Goal: Task Accomplishment & Management: Manage account settings

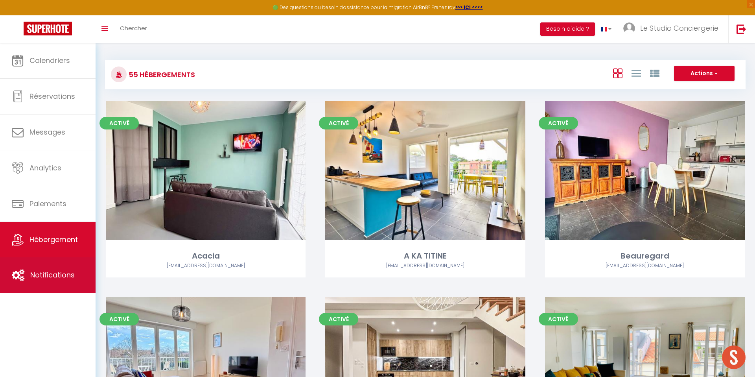
click at [46, 274] on span "Notifications" at bounding box center [52, 275] width 44 height 10
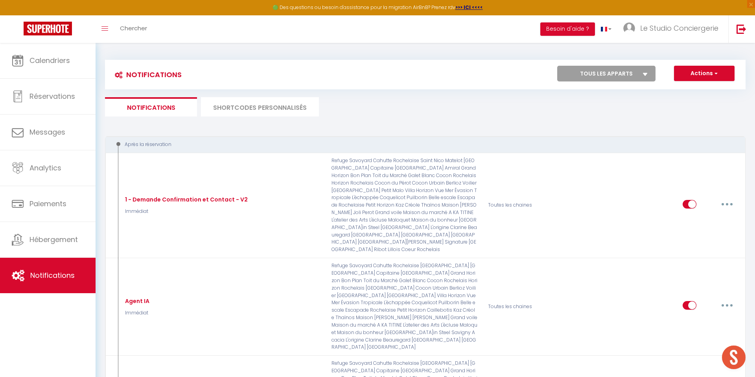
click at [262, 103] on li "SHORTCODES PERSONNALISÉS" at bounding box center [260, 106] width 118 height 19
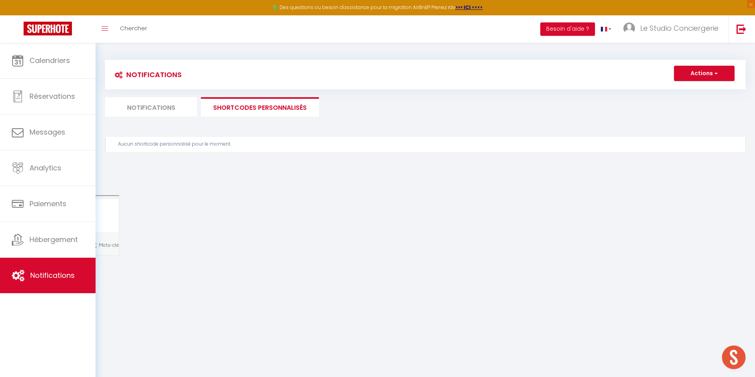
scroll to position [43, 0]
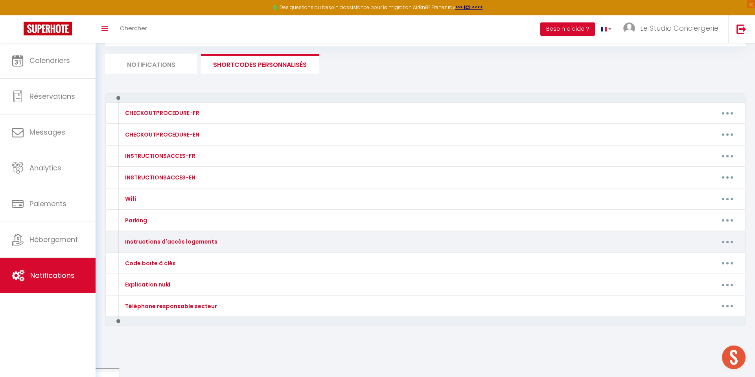
click at [722, 245] on button "button" at bounding box center [727, 241] width 22 height 13
click at [704, 257] on link "Editer" at bounding box center [707, 259] width 58 height 13
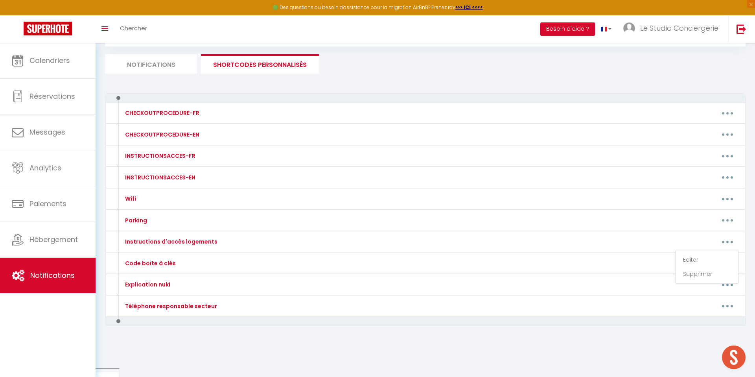
type input "Instructions d'accès logements"
type textarea "Instructions d'arrivée"
type textarea "📋 Instructions d’accès au logement : - 📸 Une fois arrivé devant la résidence, c…"
type textarea "📋 Les instructions pour accéder au logement : - Une fois devant le logement, vo…"
type textarea "📋 Les instructions pour accéder au logement : - Une fois arrivé en bas de l’imm…"
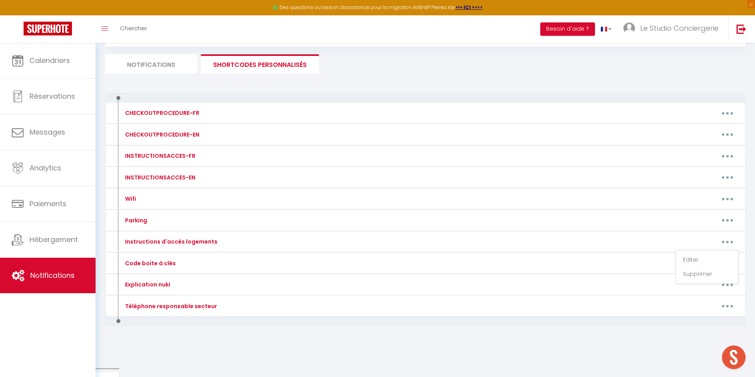
type textarea "📋 Instructions pour accéder au logement : Vous pouvez vous garer temporairement…"
type textarea "📋 Les instructions d’accès au logement :​ - La boîte à clés se situe à gauche d…"
type textarea "📋 Instructions d’accès au logement : - Devant le bâtiment N°14, à gauche de la …"
type textarea "Les places libres sont accessibles avec un badge. Vous devrez d’abord entrer da…"
type textarea "📋 Instructions d’accès au logement : - Grille d’entrée : Le code pour la grille…"
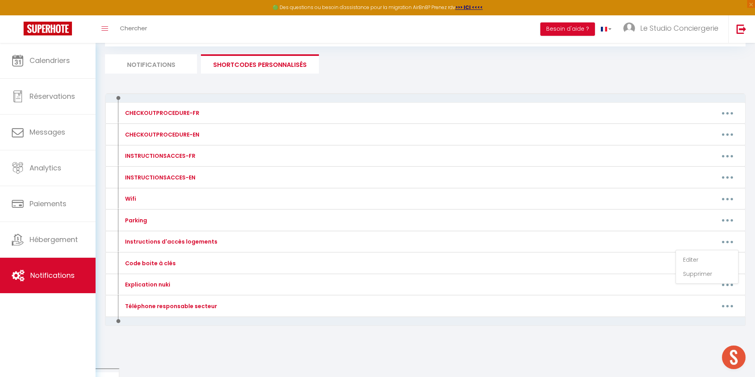
type textarea "📋 Instructions d’accès au logement : - Pour entrer dans le bâtiment, utilisez l…"
type textarea "📋 Les instructions d’accès au logement :​ 📸 Voici un guide visuel afin de trouv…"
type textarea "📋 Instructions d’accès au logement - Une fois arrivé devant la porte du bâtimen…"
type textarea "📋 Instructions d’accès au logement : - La maison est de plain-pied. - Pour entr…"
type textarea "📸 Voici un guide visuel afin de trouver le parking et l'entrée du bâtiment, veu…"
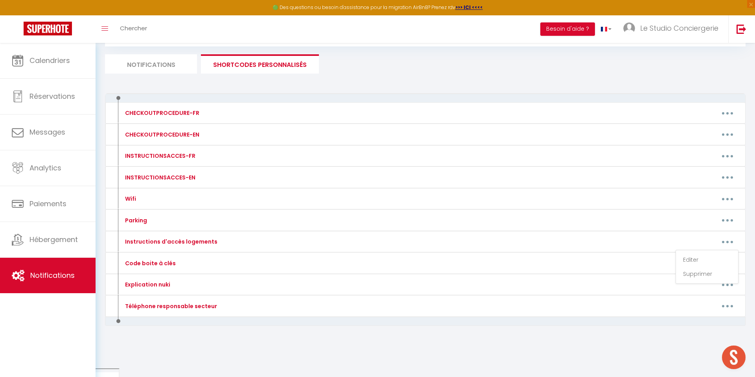
type textarea "⚠️ Veuillez ne pas stationner dans le passage commun, mais uniquement sur les p…"
type textarea "📋 Instructions d’accès au logement : - La maison est de plain-pied. - Pour accé…"
type textarea "📋 Instructions d’accès au logement : - L’entrée se fait par deux portes sécuris…"
type textarea "📋 Instructions d’accès au logement : - Le logement est de plain-pied. - Pour ac…"
type textarea "📋 Instructions d’accès au logement : - La boîte à clés se trouve sur la porte d…"
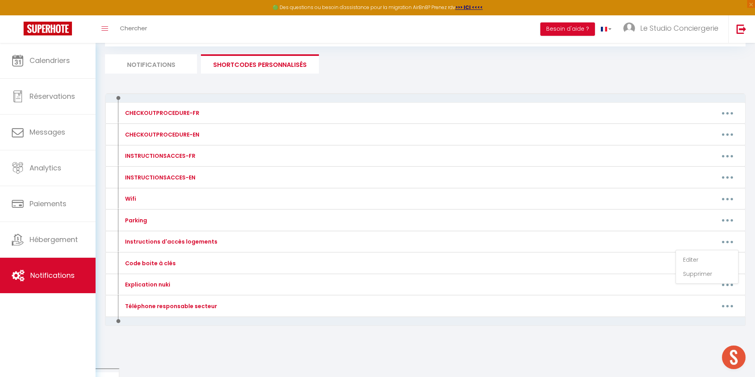
type textarea "📋 Instructions pour accéder au logement : - Une fois arrivé devant le bâtiment …"
type textarea "📋 Les instructions d’accès au logement :​ En raison de restrictions locales, la…"
type textarea "📋 Instructions d’accès au logement : - Une fois devant le bâtiment, appuyez sur…"
type textarea "📋 Instructions d’accès au logement : 🔑 Récupération des clés : • Vous pouvez vo…"
type textarea "📋 Instructions d’accès au logement : La porte d’entrée est équipée d’une serrur…"
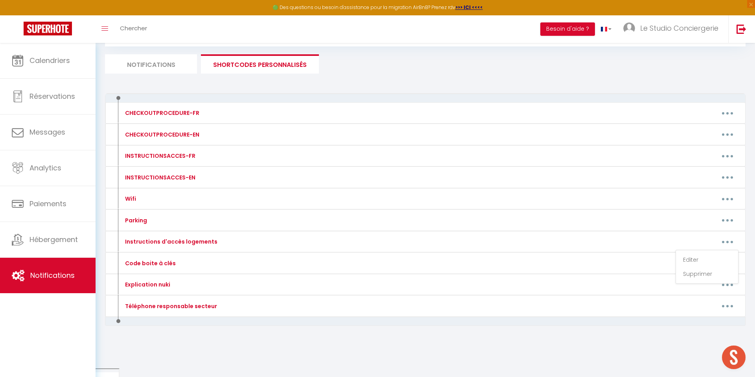
type textarea "📋 Instructions d’accès au logement : 🔑 Récupération des clés : - Rendez-vous au…"
type textarea "📋 Instructions d’accès au logement : - La maison est de plain-pied. - Vous trou…"
type textarea "📋 Instructions d’accès au logement : - La maison est de plain-pied. - Pour ouvr…"
type textarea "📋 Instructions d’accès au logement : - La maison est de plain-pied et l’arrivée…"
type textarea "📋 Instructions d’accès au logement : - La maison est de plain-pied. - Pour entr…"
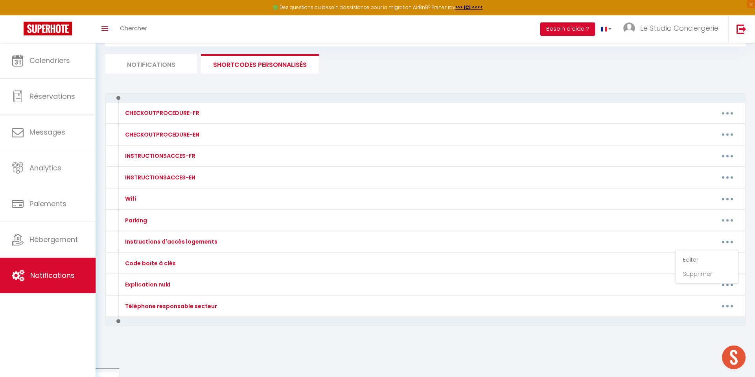
type textarea "📋 Instructions d’accès au logement : - Le logement est de plain-pied. - Pour ac…"
type textarea "📋 Instructions d’accès au logement : - Le logement est de plain-pied l’arrivée …"
type textarea "📋 Instructions pour accéder au logement : - Le logement se situe au rez-de-chau…"
type textarea "Votre stationnement est le 2e en partant de la gauche lorsque vous arrivez sur …"
type textarea "📋 Accès au logement et au parking : La place de parking 59 vous est réservée. À…"
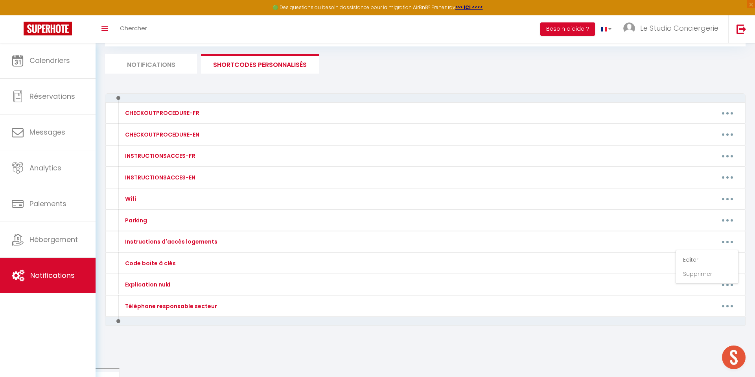
type textarea "📋 Les instructions pour accéder au logement : - Rendez-vous au n°7 mail André M…"
type textarea "📋 Instructions d’accès au logement : - Pour entrer dans l'immeuble, utilisez le…"
type textarea "📋 Instructions d’accès au logement : - Une fois devant la résidence, tapez le c…"
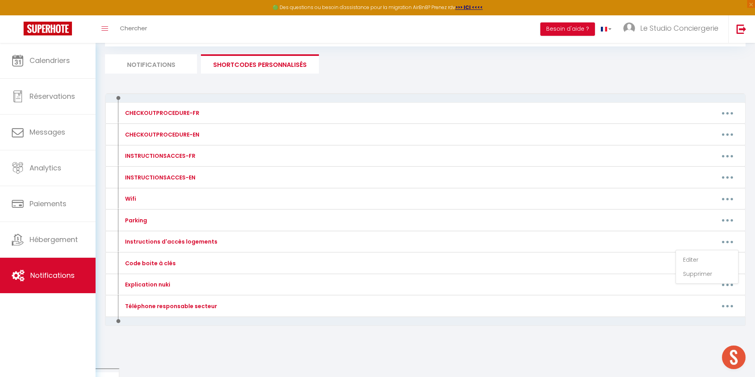
type textarea "📋 Instructions d’accès au logement : En raison de restrictions locales, la remi…"
type textarea "📋 Instructions d’accès au logement : - À votre arrivée devant le bâtiment 2, ap…"
type textarea "Deux places de parking sont disponibles juste devant la maison. Une troisième p…"
type textarea "📋 Instructions d’accès au logement : GRANDE Maison : - Pour accéder à la clé, u…"
type textarea "📋 Instructions d’accès au logement : - À votre arrivée devant le bâtiment, appu…"
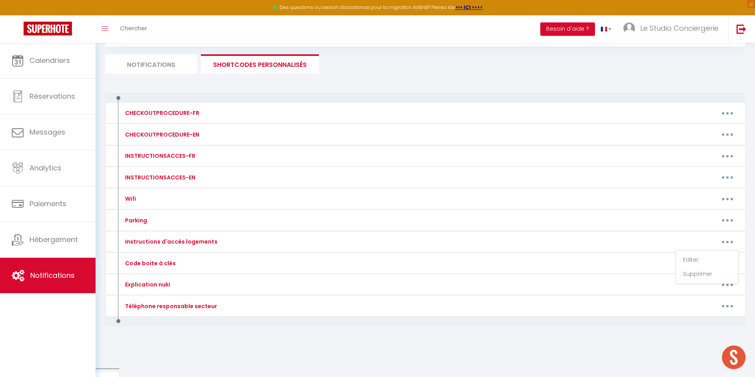
type textarea "📋 Instructions d’accès au logement : - La boîte à clés se trouve devant la port…"
type textarea "📋 Les instructions d’accès au logement : - À votre arrivée devant le bâtiment, …"
type textarea "Localisation Maps du logement : https://maps.app.goo.gl/bzAUYBVeiKNBJf1c6?g_st=…"
type textarea "🔑 Entrée autonome : Vous pourrez accéder au logement facilement en suivant ces …"
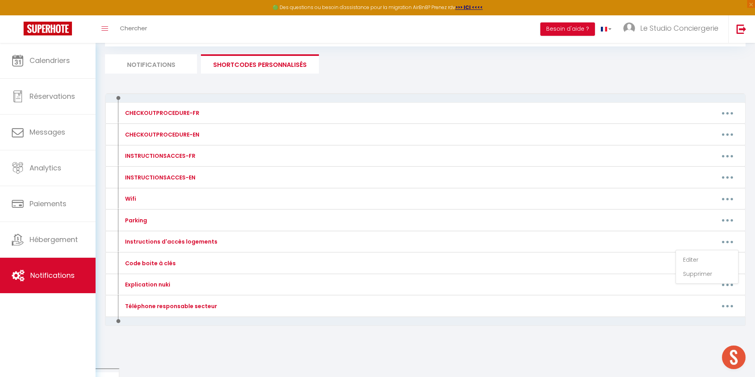
type textarea "📋 Accès au logement : - Une fois devant la résidence, repérez un petit muret si…"
type textarea "📋 Instructions d’accès au logement : - Le logement est de plain-pied. - Vous po…"
type textarea "Voici le lien Maps pour vous rendre facilement au logement : 👉 https://goo.gl/m…"
type textarea "📋 Instructions d’accès au logement : Une fois passé le petit portillon, la boît…"
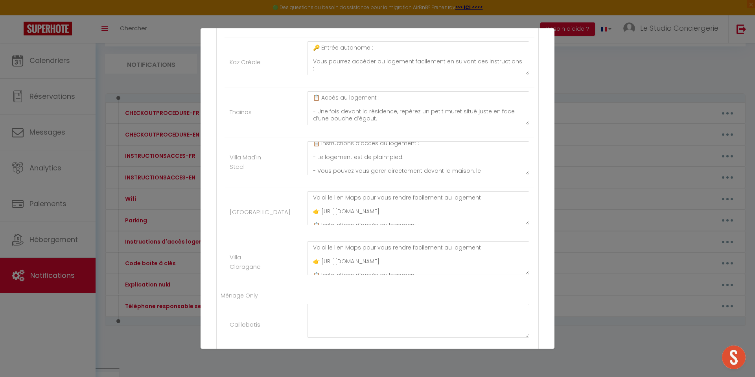
scroll to position [0, 0]
click at [313, 146] on textarea "📋 Instructions d’accès au logement : - Le logement est de plain-pied. - Vous po…" at bounding box center [418, 158] width 222 height 34
click at [316, 146] on textarea "📋 Instructions d’accès au logement : - Le logement est de plain-pied. - Vous po…" at bounding box center [418, 158] width 222 height 34
paste textarea "https://maps.app.goo.gl/t6iGzYpfAyj96xoa6?g_st=ipc"
click at [328, 151] on textarea "https://maps.app.goo.gl/t6iGzYpfAyj96xoa6?g_st=ipc 📋 Instructions d’accès au lo…" at bounding box center [418, 158] width 222 height 34
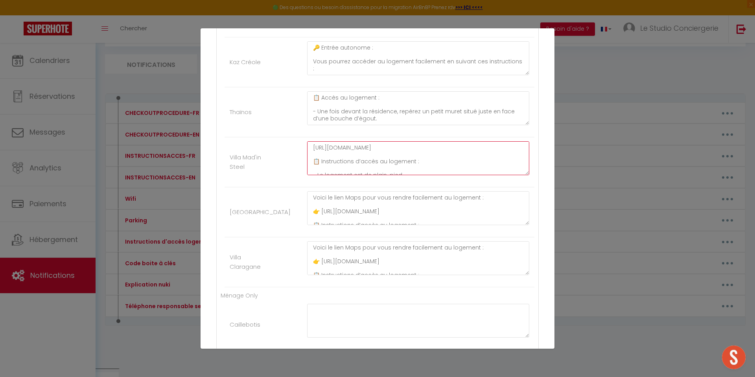
click at [328, 151] on textarea "https://maps.app.goo.gl/t6iGzYpfAyj96xoa6?g_st=ipc 📋 Instructions d’accès au lo…" at bounding box center [418, 158] width 222 height 34
click at [328, 150] on textarea "https://maps.app.goo.gl/t6iGzYpfAyj96xoa6?g_st=ipc 📋 Instructions d’accès au lo…" at bounding box center [418, 158] width 222 height 34
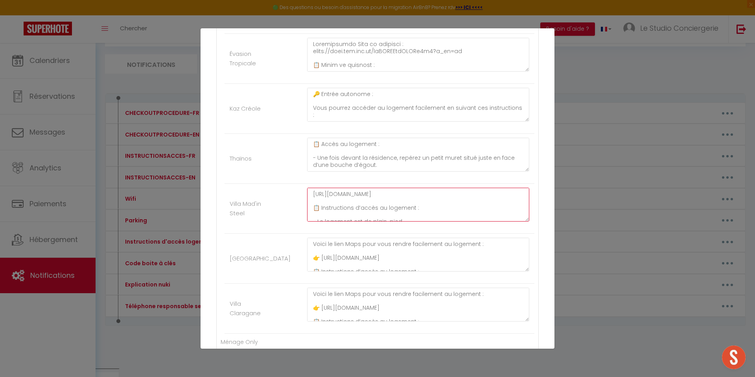
scroll to position [2540, 0]
click at [326, 243] on textarea "Voici le lien Maps pour vous rendre facilement au logement : 👉 https://goo.gl/m…" at bounding box center [418, 254] width 222 height 34
click at [313, 192] on textarea "https://maps.app.goo.gl/t6iGzYpfAyj96xoa6?g_st=ipc 📋 Instructions d’accès au lo…" at bounding box center [418, 204] width 222 height 34
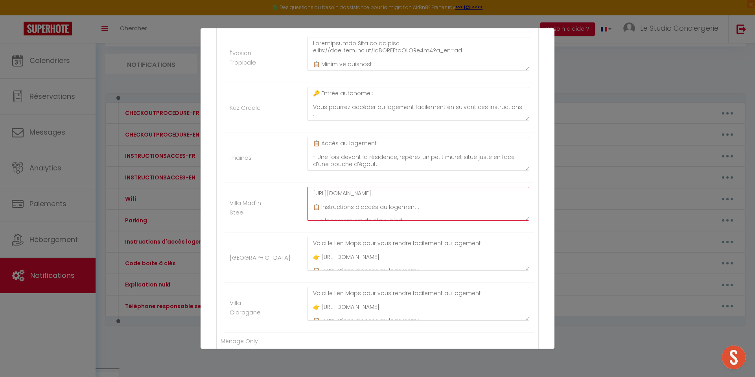
click at [320, 191] on textarea "https://maps.app.goo.gl/t6iGzYpfAyj96xoa6?g_st=ipc 📋 Instructions d’accès au lo…" at bounding box center [418, 204] width 222 height 34
paste textarea "Voici le lien Maps pour vous rendre facilement au logement :"
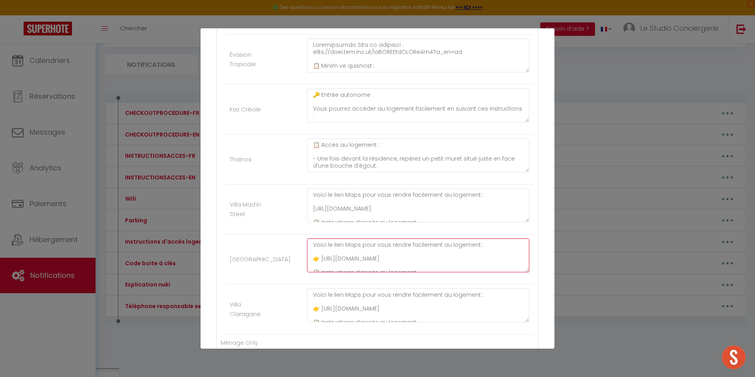
click at [316, 259] on textarea "Voici le lien Maps pour vous rendre facilement au logement : 👉 https://goo.gl/m…" at bounding box center [418, 255] width 222 height 34
drag, startPoint x: 312, startPoint y: 259, endPoint x: 320, endPoint y: 259, distance: 8.3
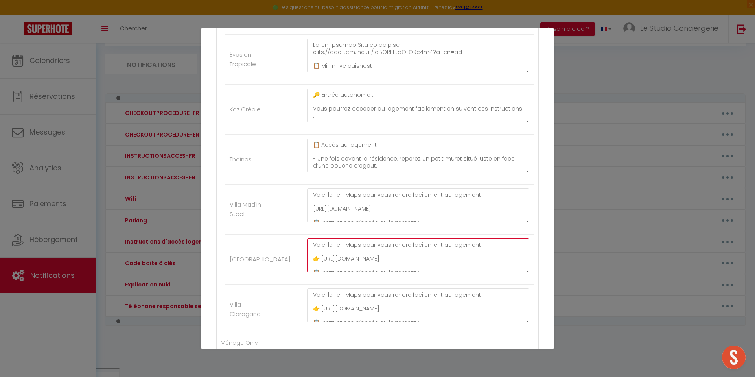
click at [320, 259] on textarea "Voici le lien Maps pour vous rendre facilement au logement : 👉 https://goo.gl/m…" at bounding box center [418, 255] width 222 height 34
click at [311, 208] on textarea "Voici le lien Maps pour vous rendre facilement au logement : https://maps.app.g…" at bounding box center [418, 205] width 222 height 34
paste textarea "👉"
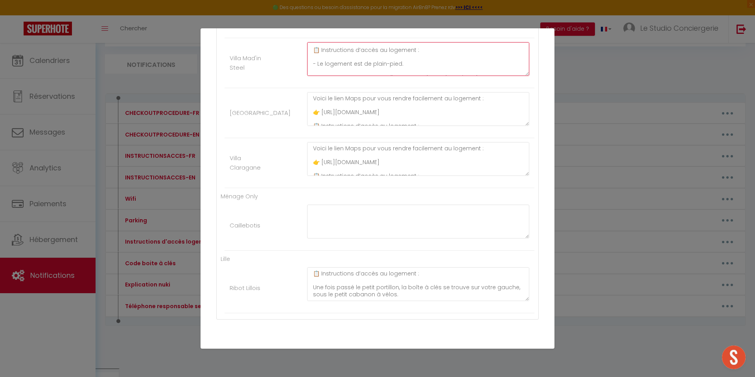
scroll to position [2715, 0]
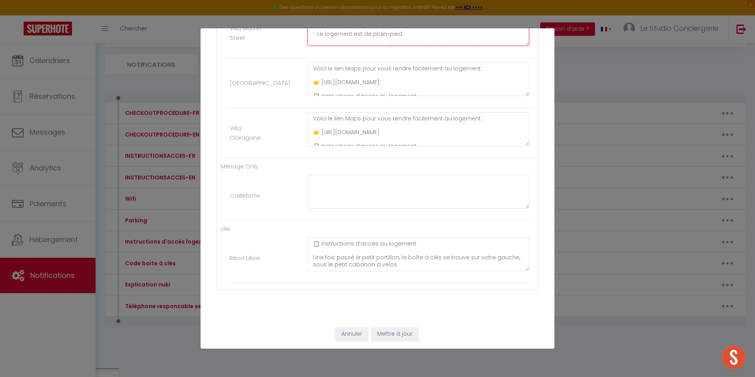
type textarea "Voici le lien Maps pour vous rendre facilement au logement : 👉 https://maps.app…"
click at [393, 330] on button "Mettre à jour" at bounding box center [394, 333] width 47 height 13
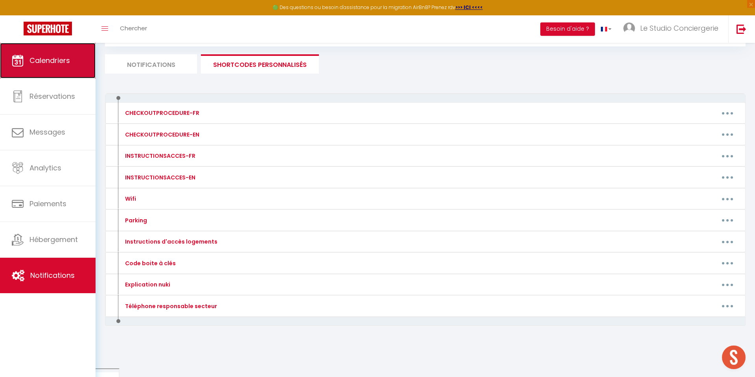
click at [37, 63] on span "Calendriers" at bounding box center [49, 60] width 40 height 10
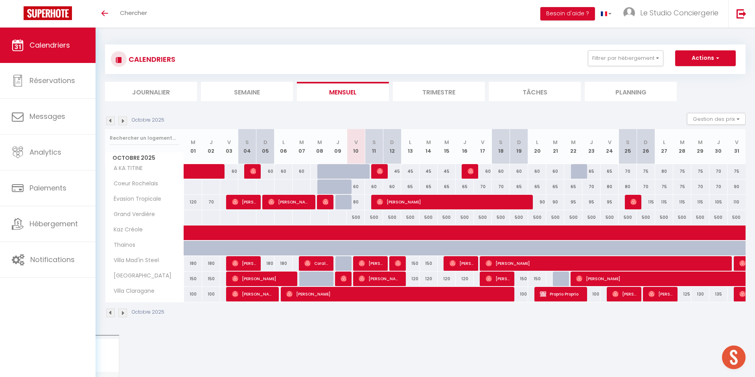
click at [121, 313] on img at bounding box center [122, 312] width 9 height 9
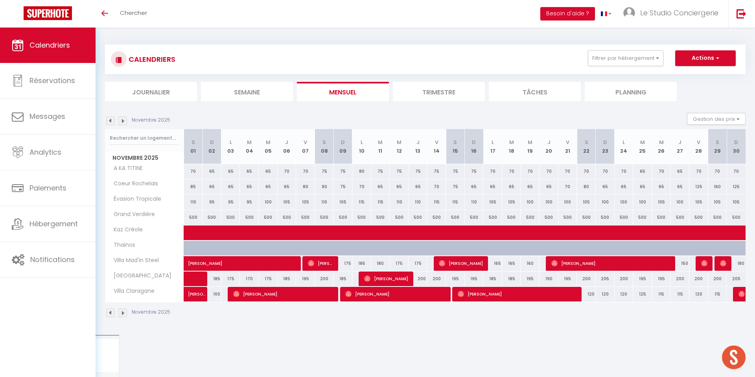
click at [109, 311] on img at bounding box center [110, 312] width 9 height 9
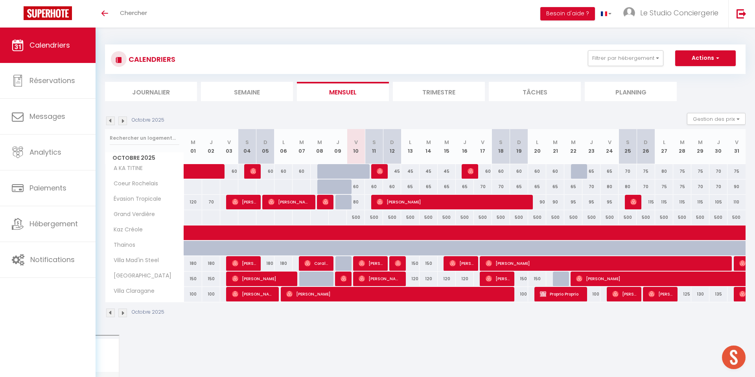
click at [123, 315] on img at bounding box center [122, 312] width 9 height 9
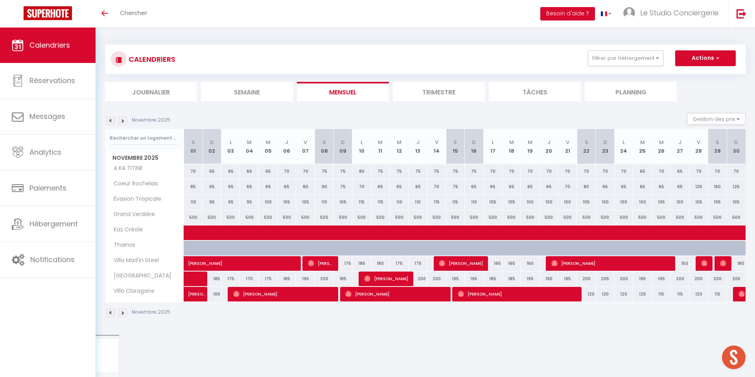
click at [108, 315] on img at bounding box center [110, 312] width 9 height 9
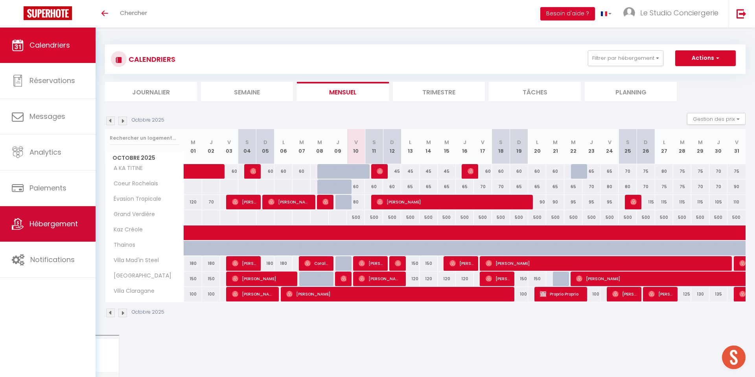
click at [43, 226] on span "Hébergement" at bounding box center [53, 224] width 48 height 10
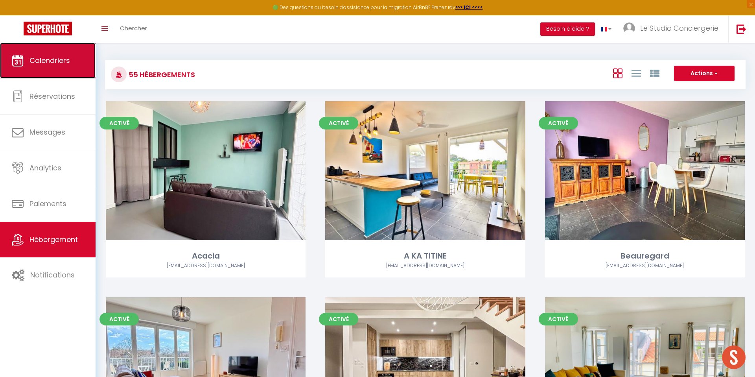
click at [55, 69] on link "Calendriers" at bounding box center [48, 60] width 96 height 35
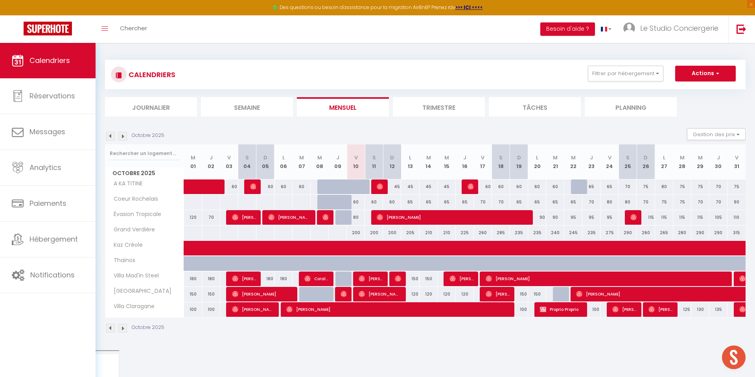
click at [358, 233] on div "200" at bounding box center [356, 232] width 18 height 15
type input "200"
type input "Ven 10 Octobre 2025"
type input "Sam 11 Octobre 2025"
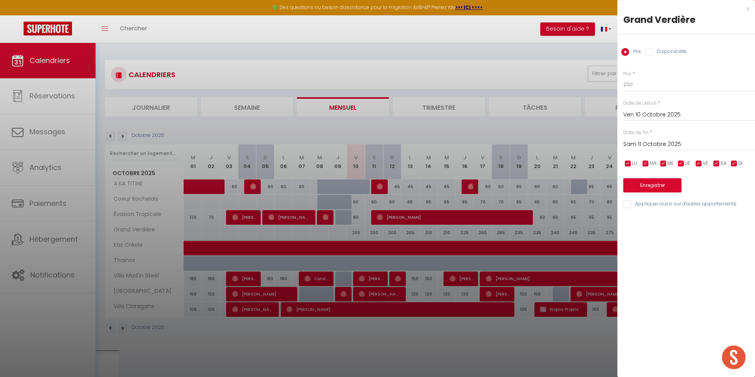
click at [649, 140] on input "Sam 11 Octobre 2025" at bounding box center [689, 144] width 132 height 10
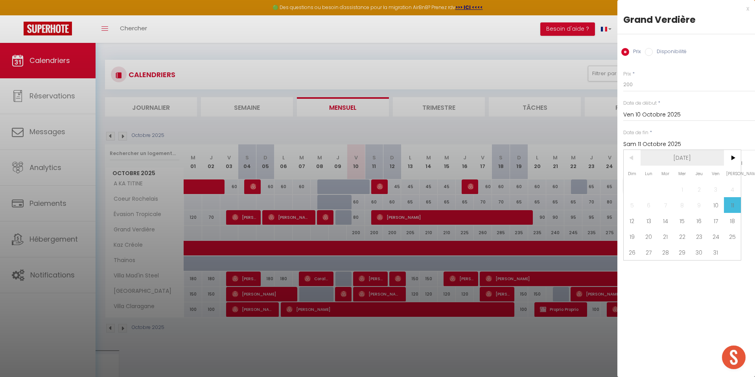
click at [684, 156] on span "Oct 2025" at bounding box center [682, 158] width 84 height 16
click at [684, 156] on span "2025" at bounding box center [682, 158] width 84 height 16
click at [648, 205] on span "2026" at bounding box center [642, 205] width 39 height 16
click at [712, 215] on span "Décembre" at bounding box center [721, 221] width 39 height 16
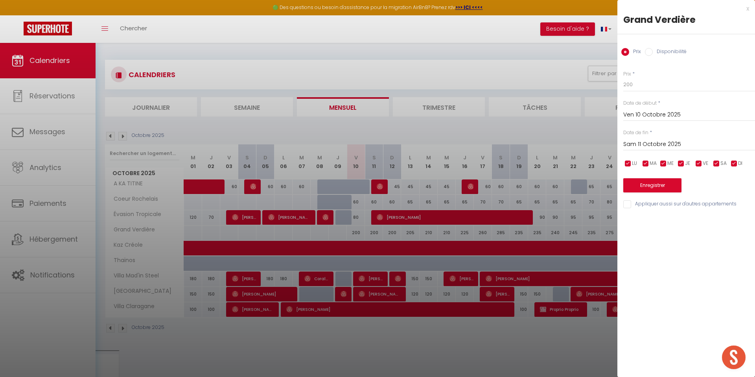
click at [649, 51] on input "Disponibilité" at bounding box center [649, 52] width 8 height 8
radio input "true"
radio input "false"
click at [657, 149] on input "Sam 11 Octobre 2025" at bounding box center [689, 145] width 132 height 10
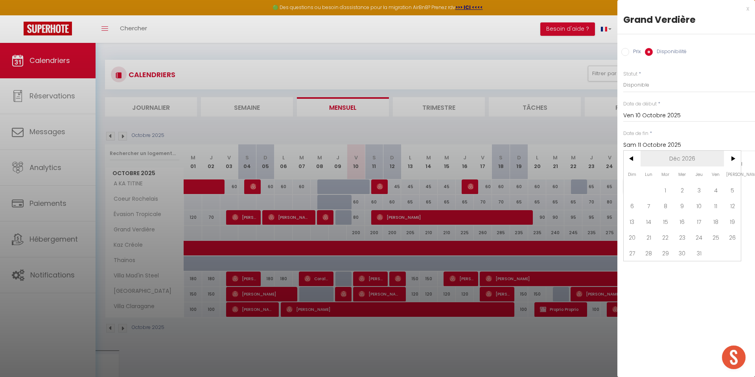
click at [669, 162] on span "Déc 2026" at bounding box center [682, 159] width 84 height 16
click at [706, 221] on span "Décembre" at bounding box center [721, 221] width 39 height 16
click at [692, 250] on span "31" at bounding box center [698, 253] width 17 height 16
type input "Jeu 31 Décembre 2026"
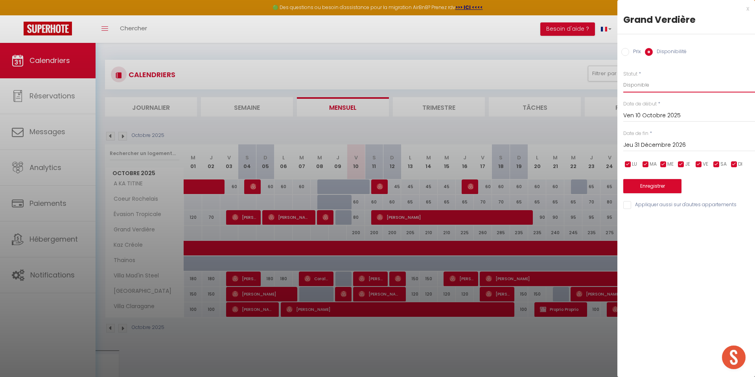
click at [662, 88] on select "Disponible Indisponible" at bounding box center [689, 84] width 132 height 15
select select "0"
click at [623, 77] on select "Disponible Indisponible" at bounding box center [689, 84] width 132 height 15
click at [649, 189] on button "Enregistrer" at bounding box center [652, 186] width 58 height 14
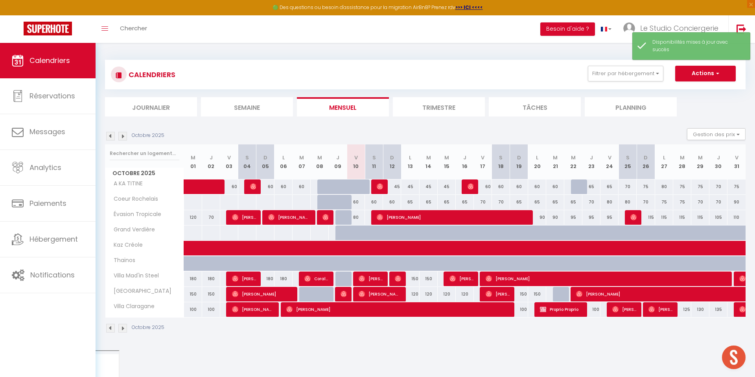
click at [339, 233] on div at bounding box center [344, 237] width 18 height 15
select select "1"
type input "Jeu 09 Octobre 2025"
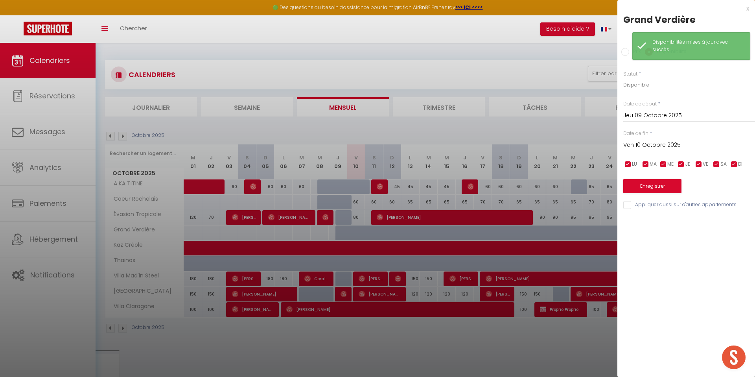
click at [648, 144] on input "Ven 10 Octobre 2025" at bounding box center [689, 145] width 132 height 10
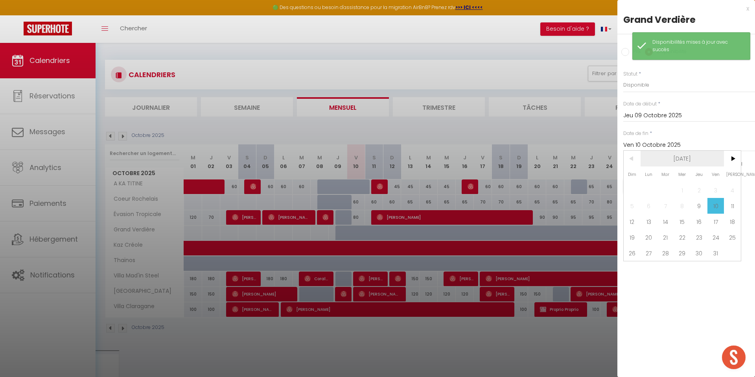
click at [695, 163] on span "Oct 2025" at bounding box center [682, 159] width 84 height 16
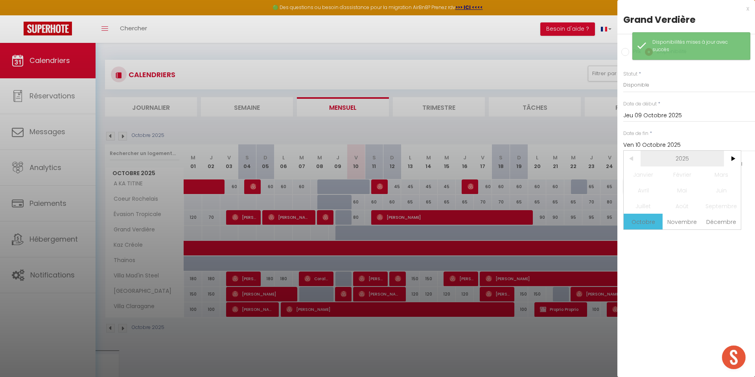
click at [694, 163] on span "2025" at bounding box center [682, 159] width 84 height 16
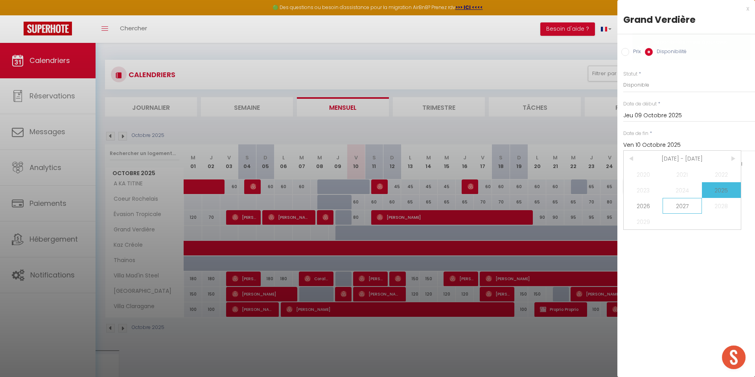
click at [690, 209] on span "2027" at bounding box center [681, 206] width 39 height 16
click at [649, 227] on span "Octobre" at bounding box center [642, 221] width 39 height 16
click at [636, 223] on span "10" at bounding box center [631, 221] width 17 height 16
type input "Dim 10 Octobre 2027"
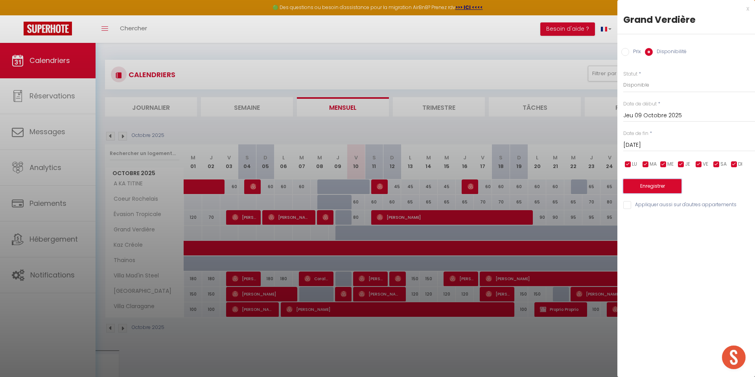
click at [663, 188] on button "Enregistrer" at bounding box center [652, 186] width 58 height 14
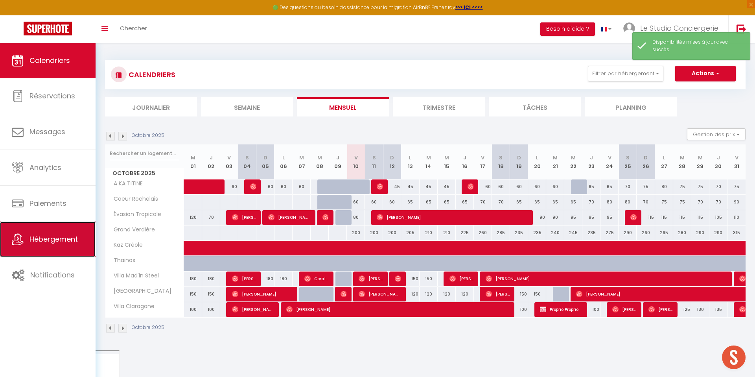
click at [51, 229] on link "Hébergement" at bounding box center [48, 238] width 96 height 35
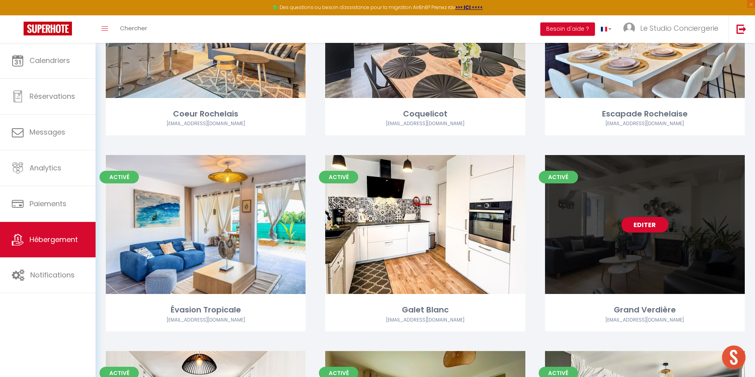
scroll to position [919, 0]
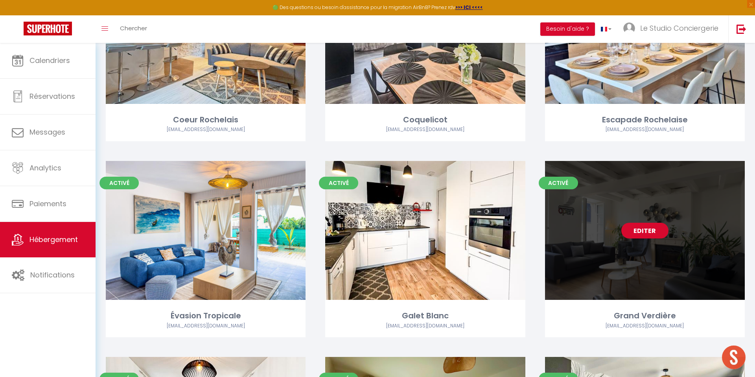
click at [649, 230] on link "Editer" at bounding box center [644, 231] width 47 height 16
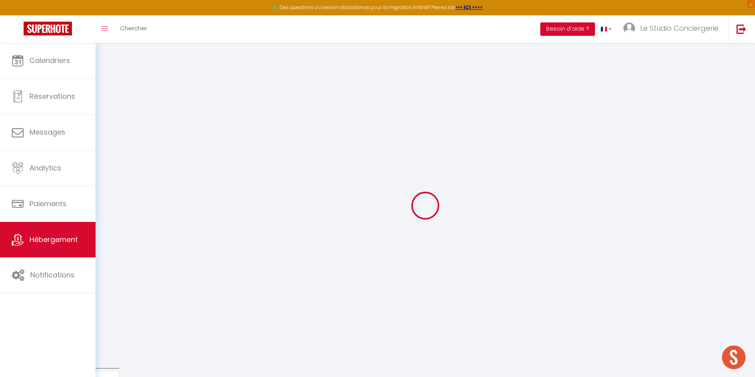
select select
type input "[EMAIL_ADDRESS][DOMAIN_NAME]"
checkbox input "true"
type input "2h8peCOMGEMmkU8SzOpog2GIoNLwiFgmvYi5dpy3"
select select
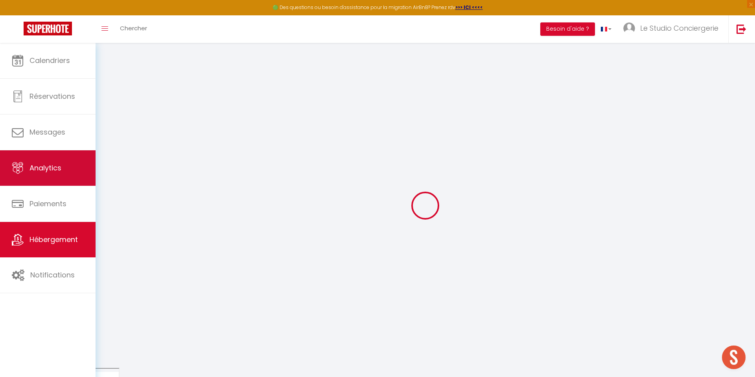
checkbox input "false"
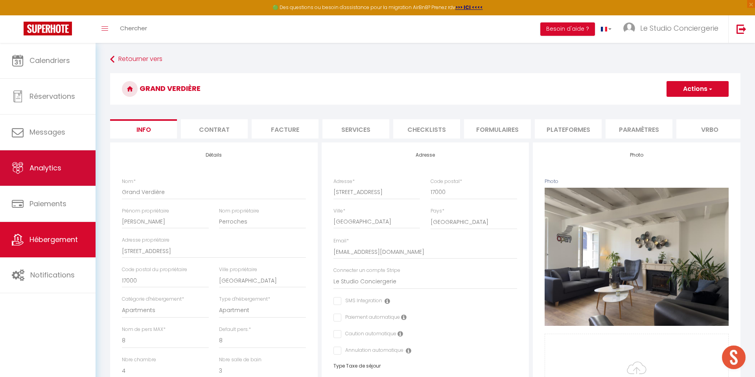
checkbox input "false"
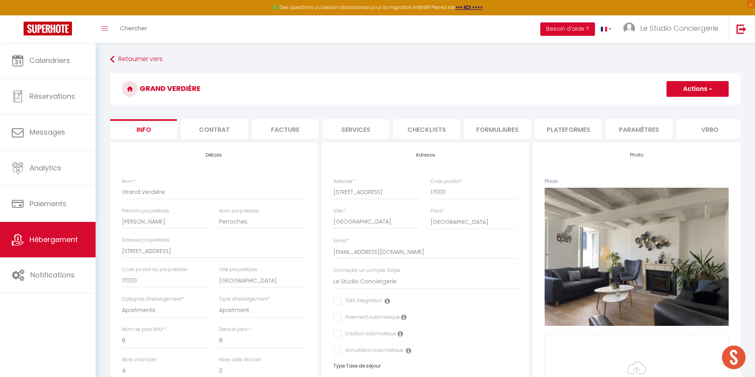
click at [231, 128] on li "Contrat" at bounding box center [214, 128] width 67 height 19
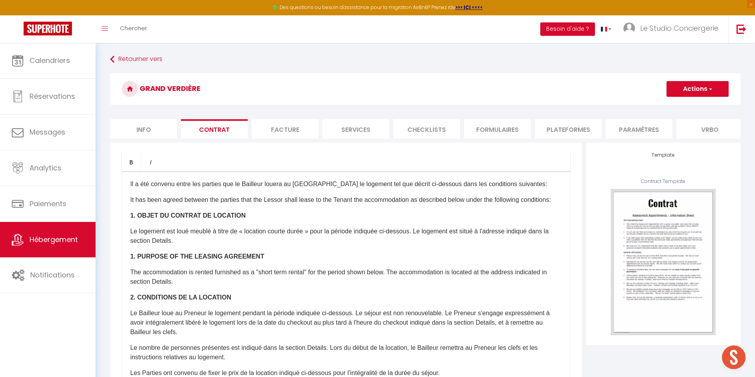
click at [290, 136] on li "Facture" at bounding box center [285, 128] width 67 height 19
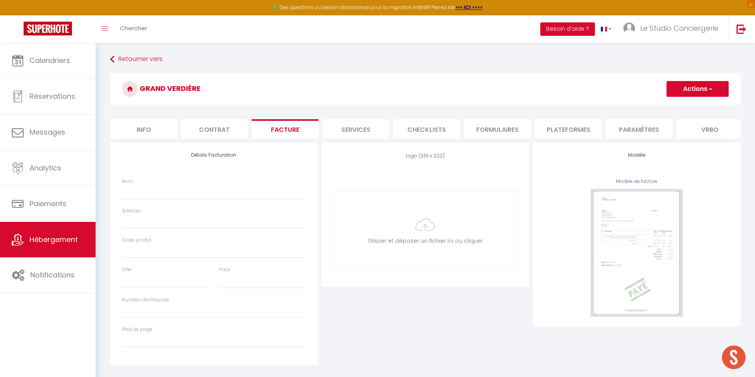
select select
click at [366, 133] on li "Services" at bounding box center [355, 128] width 67 height 19
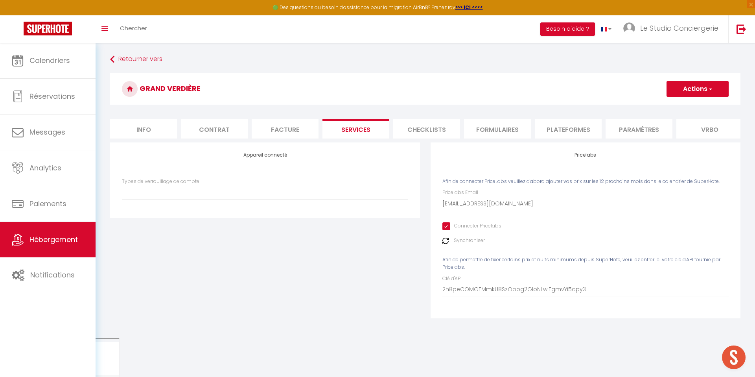
select select
select select "EUR"
click at [424, 130] on li "Checklists" at bounding box center [426, 128] width 67 height 19
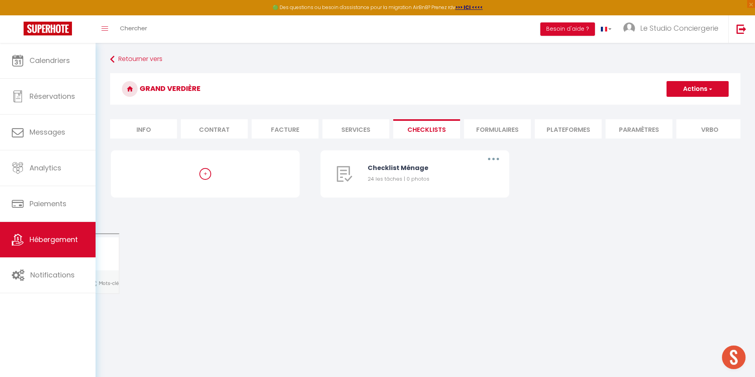
click at [476, 130] on li "Formulaires" at bounding box center [497, 128] width 67 height 19
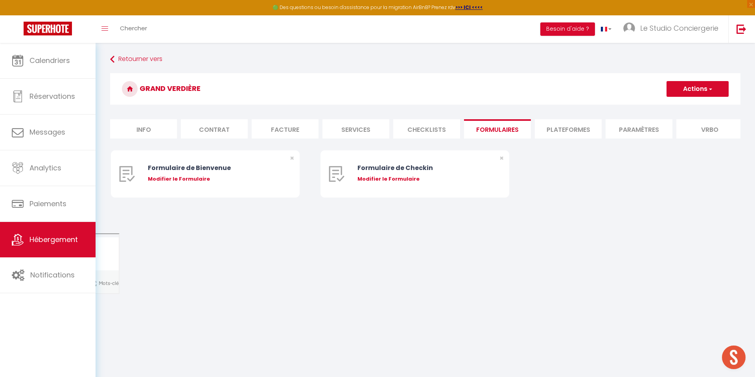
scroll to position [43, 0]
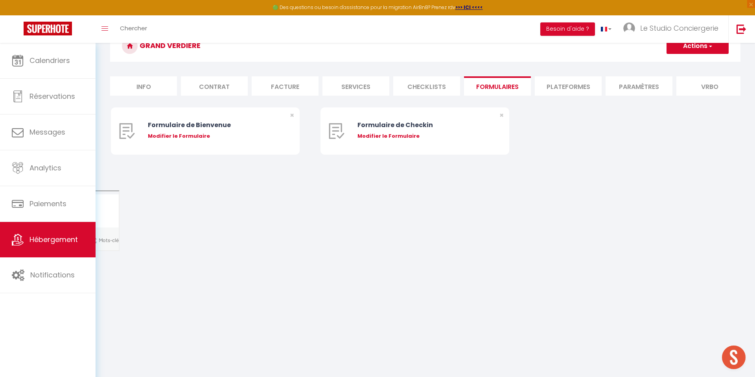
click at [548, 83] on li "Plateformes" at bounding box center [568, 85] width 67 height 19
select select
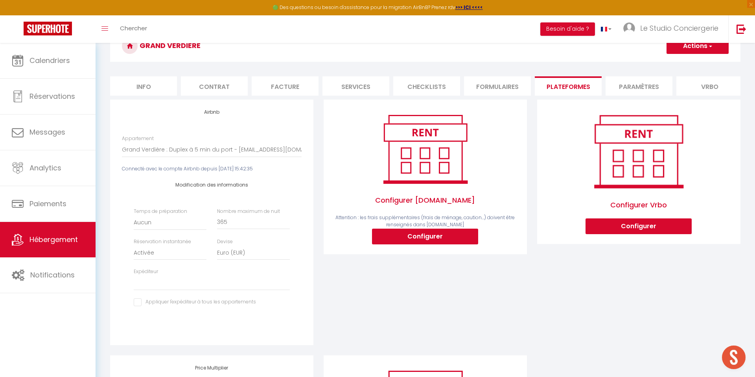
scroll to position [180, 0]
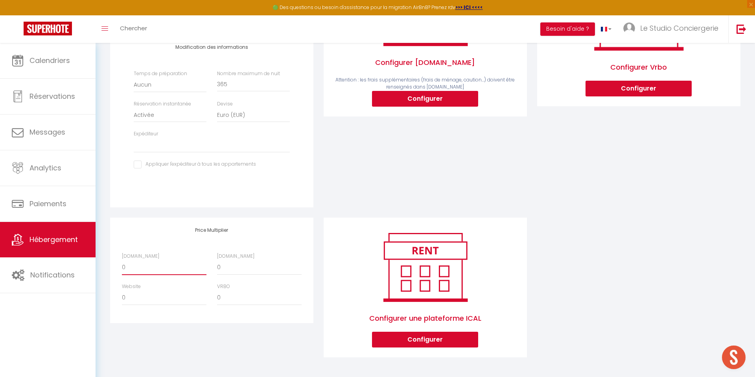
click at [145, 268] on select "0 + 1 % + 2 % + 3 % + 4 % + 5 % + 6 % + 7 % + 8 % + 9 %" at bounding box center [164, 267] width 85 height 15
click at [155, 265] on select "0 + 1 % + 2 % + 3 % + 4 % + 5 % + 6 % + 7 % + 8 % + 9 %" at bounding box center [164, 267] width 85 height 15
select select "+ 28 %"
click at [122, 260] on select "0 + 1 % + 2 % + 3 % + 4 % + 5 % + 6 % + 7 % + 8 % + 9 %" at bounding box center [164, 267] width 85 height 15
select select
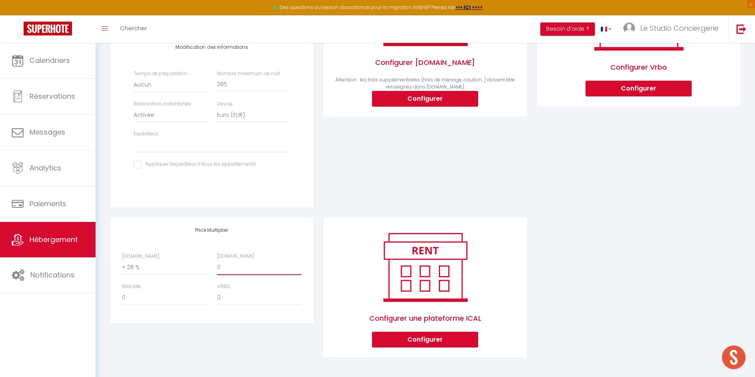
click at [220, 269] on select "0 + 1 % + 2 % + 3 % + 4 % + 5 % + 6 % + 7 % + 8 % + 9 %" at bounding box center [259, 267] width 85 height 15
select select "+ 40 %"
click at [217, 260] on select "0 + 1 % + 2 % + 3 % + 4 % + 5 % + 6 % + 7 % + 8 % + 9 %" at bounding box center [259, 267] width 85 height 15
select select
click at [166, 292] on select "0 + 1 % + 2 % + 3 % + 4 % + 5 % + 6 % + 7 % + 8 % + 9 %" at bounding box center [164, 297] width 85 height 15
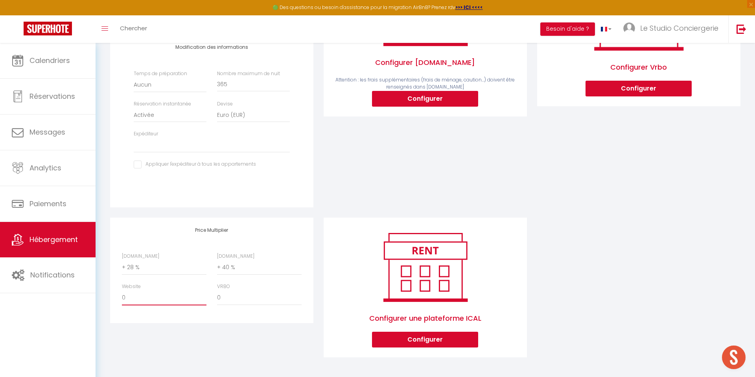
select select "+ 15 %"
click at [122, 290] on select "0 + 1 % + 2 % + 3 % + 4 % + 5 % + 6 % + 7 % + 8 % + 9 %" at bounding box center [164, 297] width 85 height 15
select select
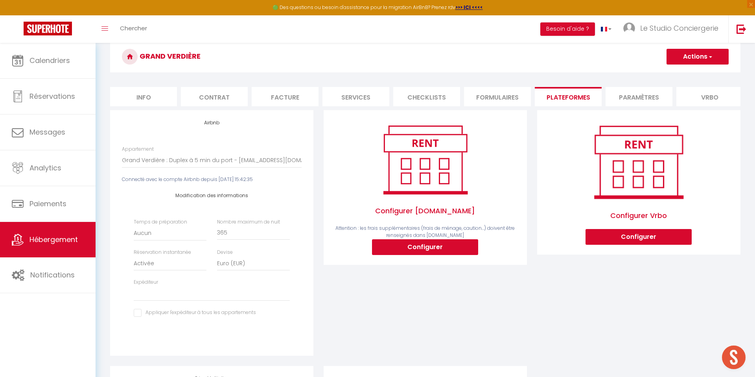
scroll to position [0, 0]
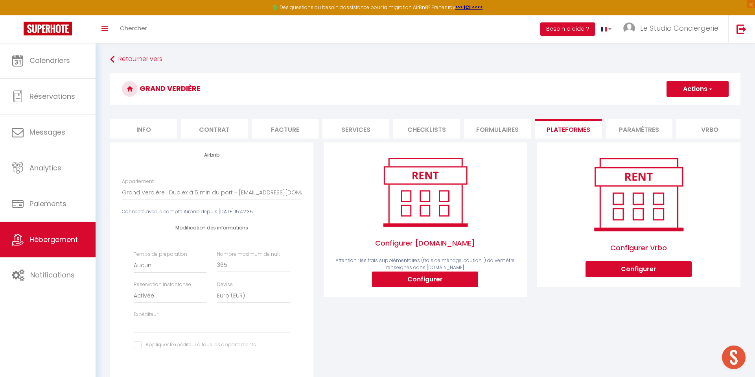
click at [680, 96] on button "Actions" at bounding box center [697, 89] width 62 height 16
click at [677, 106] on link "Enregistrer" at bounding box center [697, 106] width 62 height 10
select select "EUR"
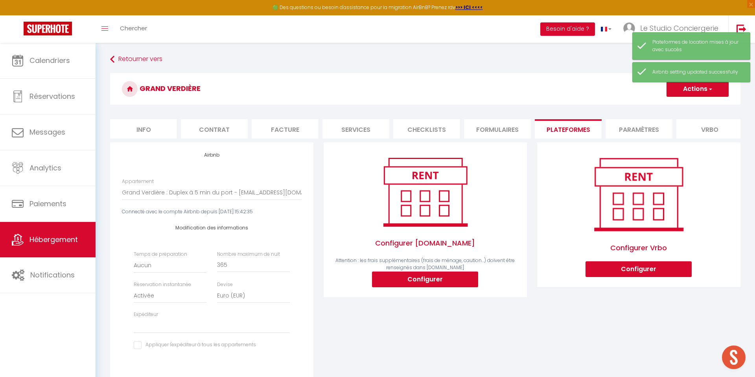
click at [650, 127] on li "Paramètres" at bounding box center [638, 128] width 67 height 19
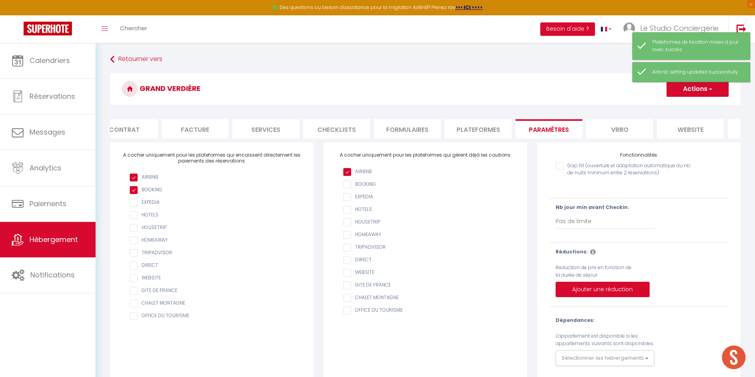
scroll to position [0, 147]
click at [650, 127] on li "website" at bounding box center [633, 128] width 67 height 19
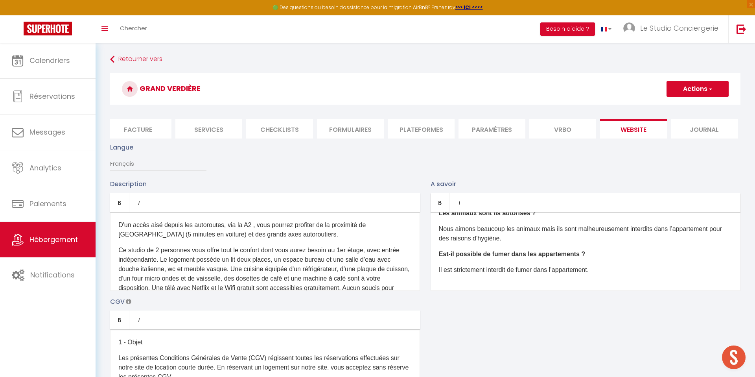
click at [407, 129] on li "Plateformes" at bounding box center [421, 128] width 67 height 19
select select
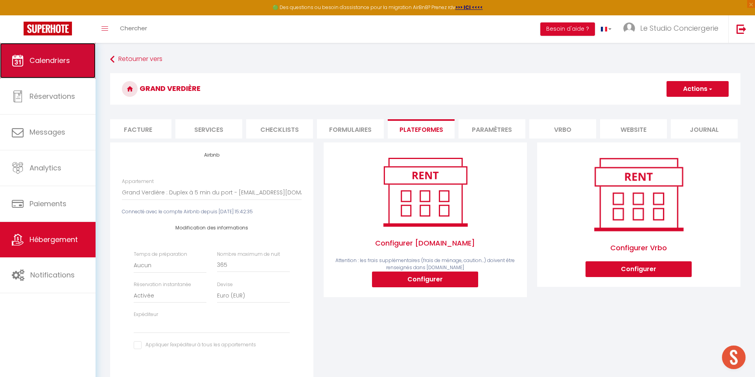
click at [43, 71] on link "Calendriers" at bounding box center [48, 60] width 96 height 35
